Goal: Information Seeking & Learning: Learn about a topic

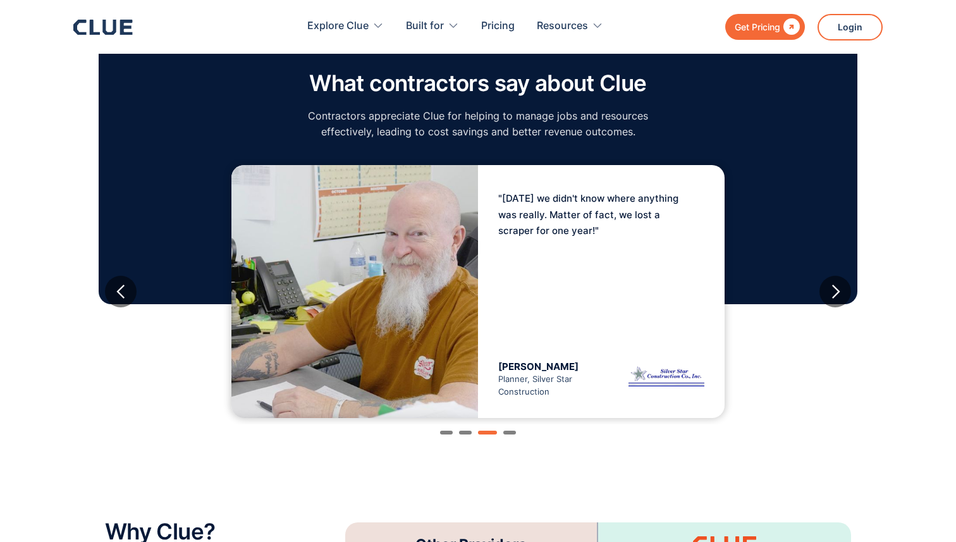
scroll to position [2128, 0]
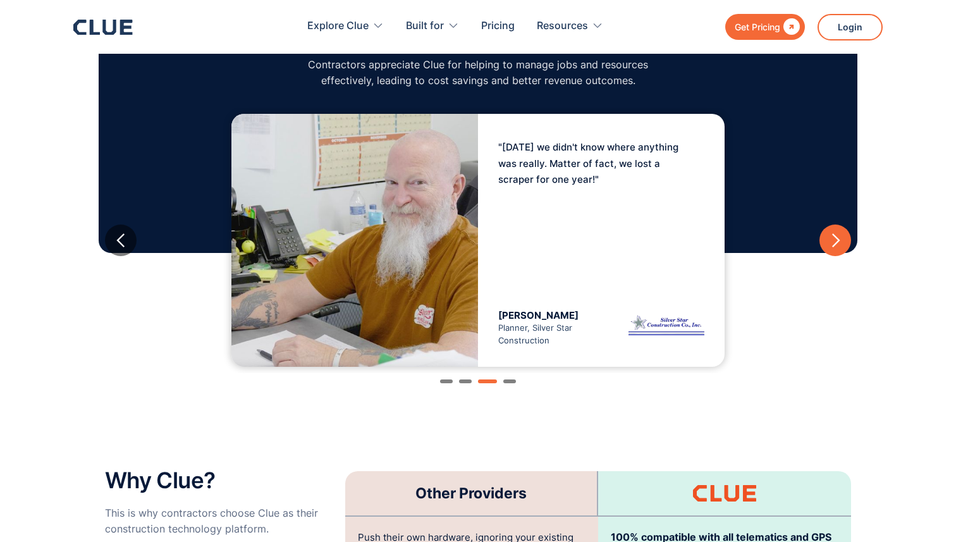
click at [834, 233] on div "next slide" at bounding box center [835, 241] width 16 height 16
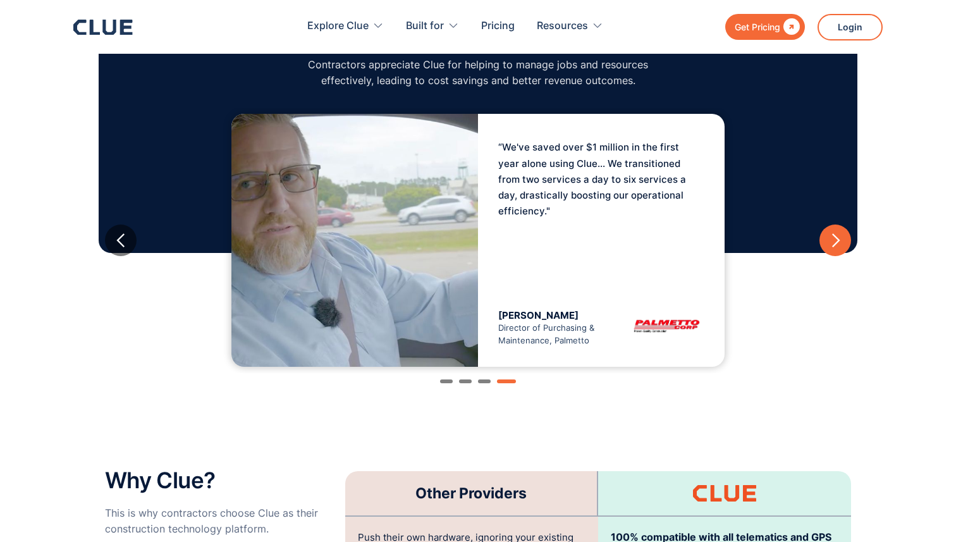
click at [834, 233] on div "next slide" at bounding box center [835, 241] width 16 height 16
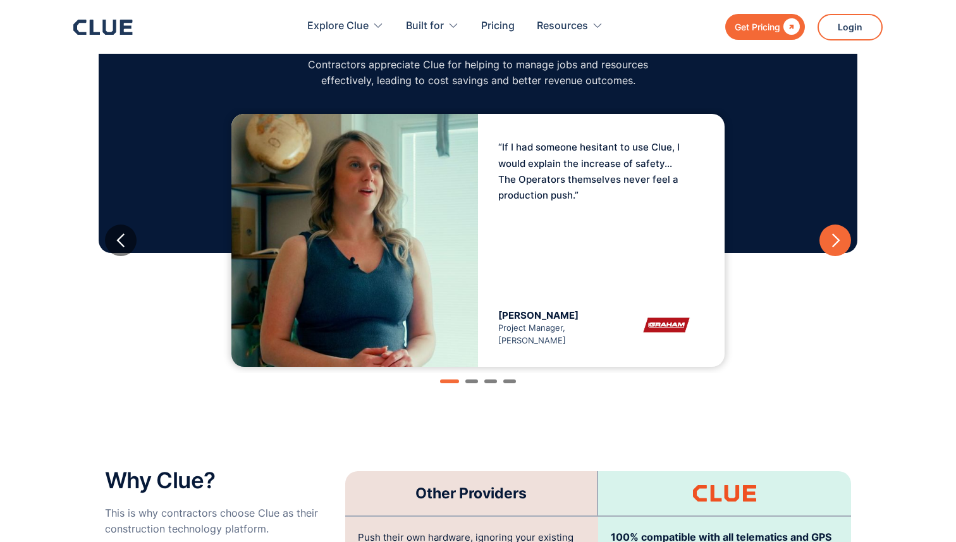
click at [834, 233] on div "next slide" at bounding box center [835, 241] width 16 height 16
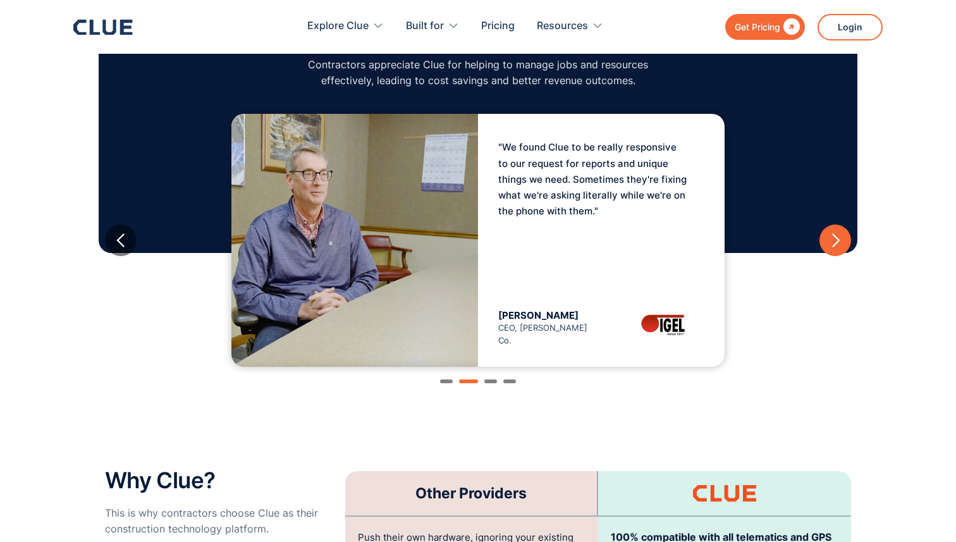
click at [841, 233] on div "next slide" at bounding box center [835, 241] width 16 height 16
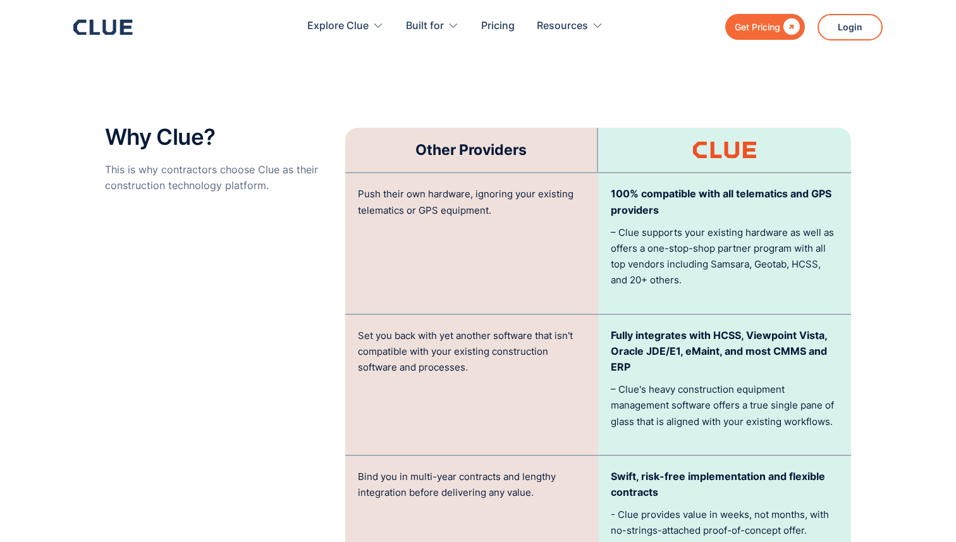
scroll to position [2517, 0]
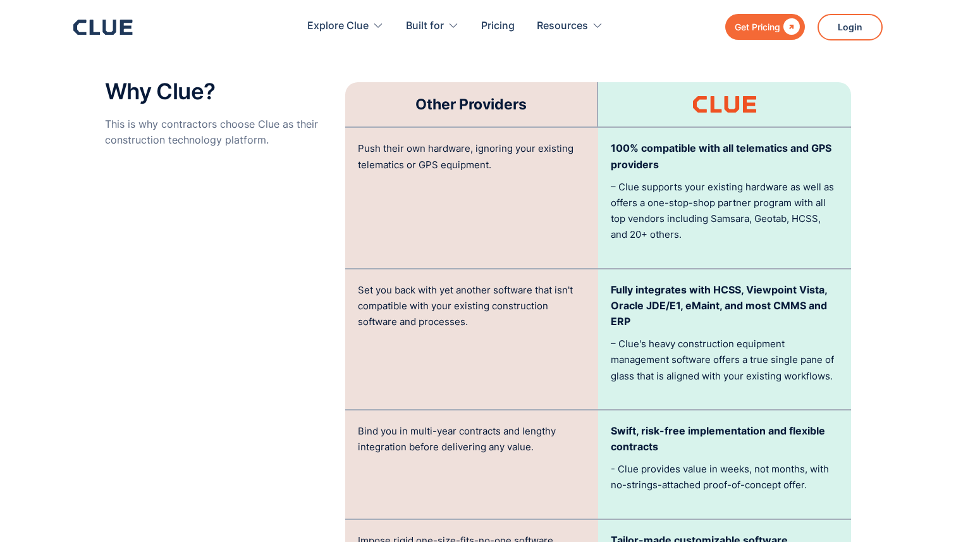
click at [786, 286] on p "Fully integrates with HCSS, Viewpoint Vista, Oracle JDE/E1, eMaint, and most CM…" at bounding box center [725, 306] width 228 height 48
copy p "CMMS"
click at [762, 296] on p "Fully integrates with HCSS, Viewpoint Vista, Oracle JDE/E1, eMaint, and most CM…" at bounding box center [725, 306] width 228 height 48
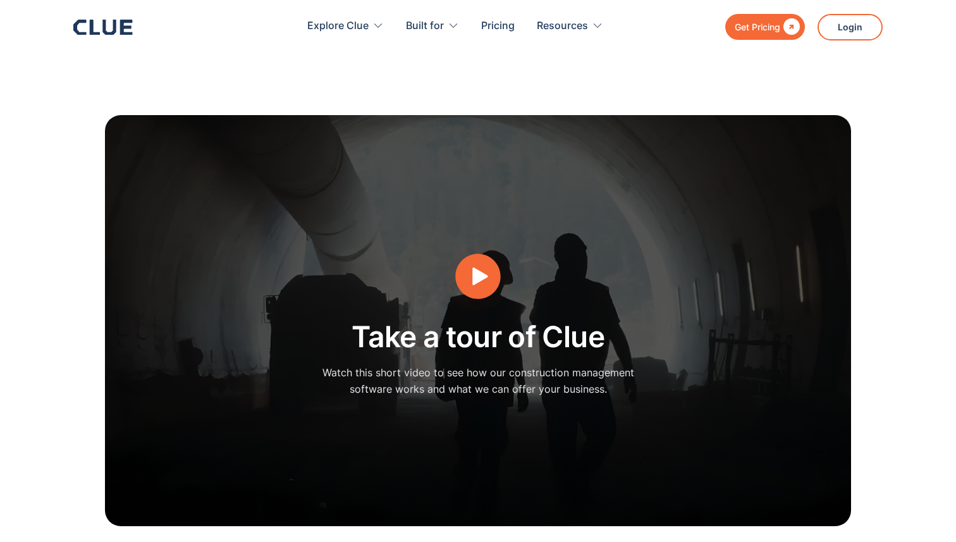
scroll to position [3263, 0]
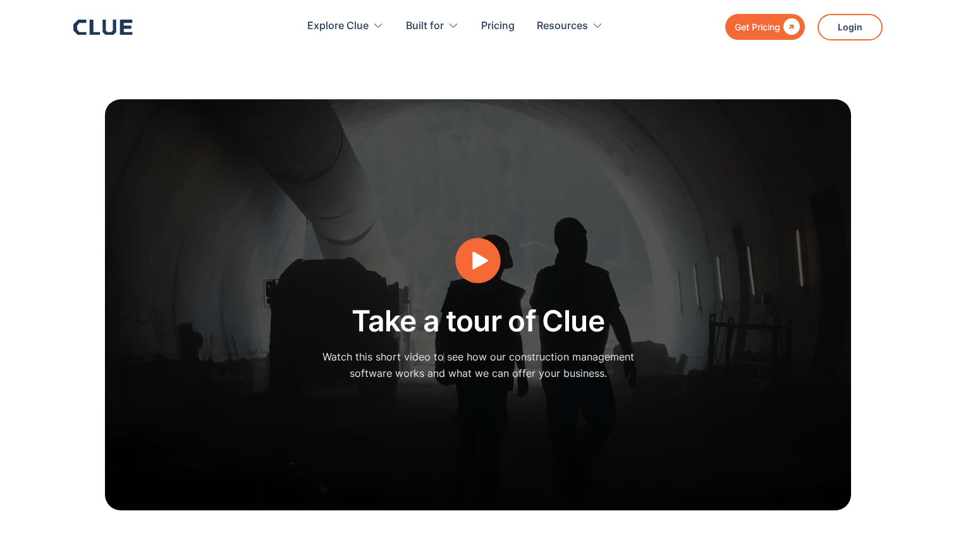
click at [485, 252] on icon "open lightbox" at bounding box center [480, 261] width 16 height 18
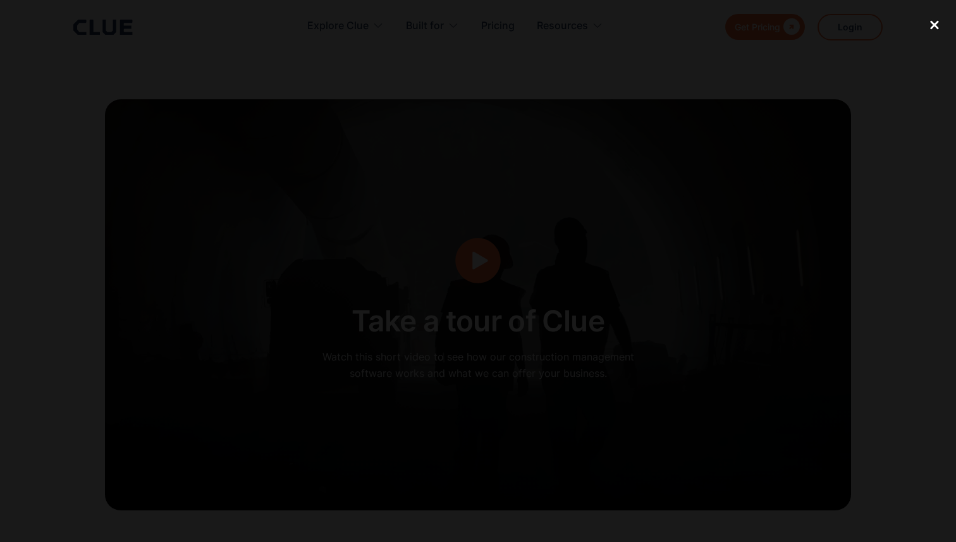
click at [934, 21] on div "close lightbox" at bounding box center [934, 25] width 43 height 28
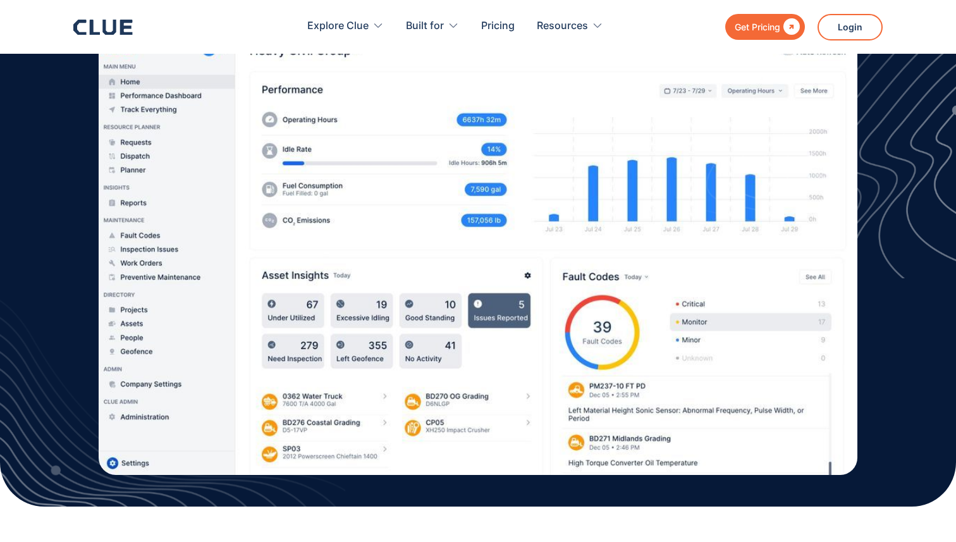
scroll to position [0, 0]
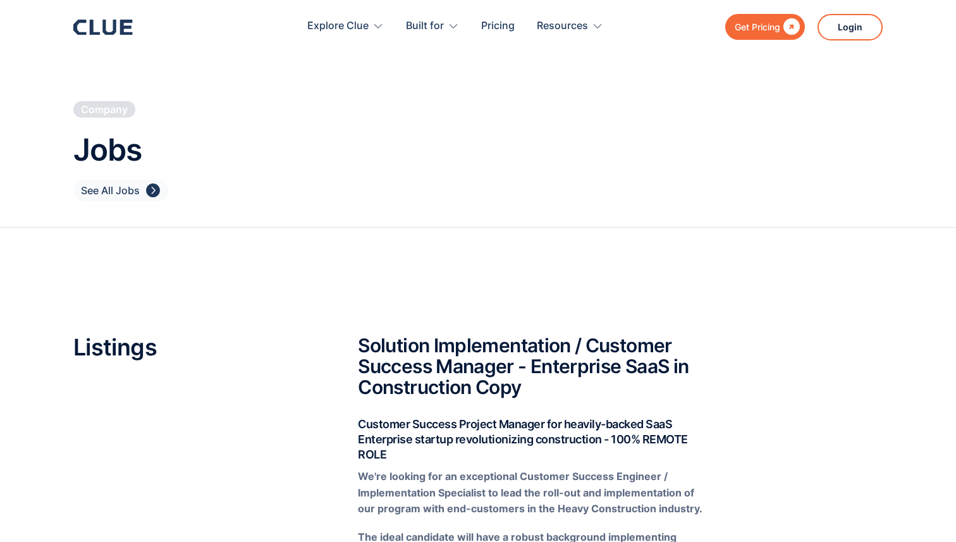
click at [156, 191] on div "" at bounding box center [153, 191] width 14 height 16
